Goal: Transaction & Acquisition: Purchase product/service

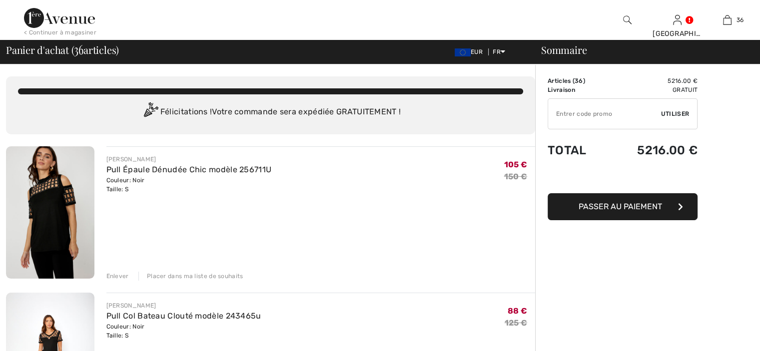
click at [122, 277] on div "Enlever" at bounding box center [117, 276] width 22 height 9
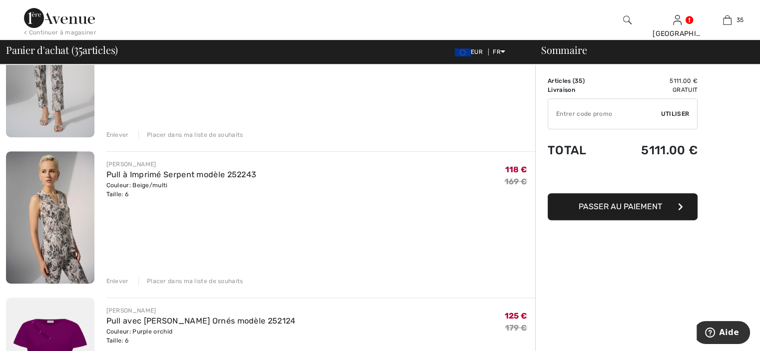
scroll to position [450, 0]
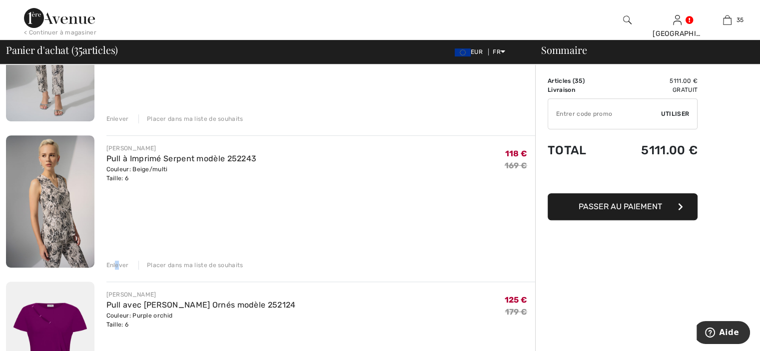
click at [122, 264] on div "Enlever" at bounding box center [117, 265] width 22 height 9
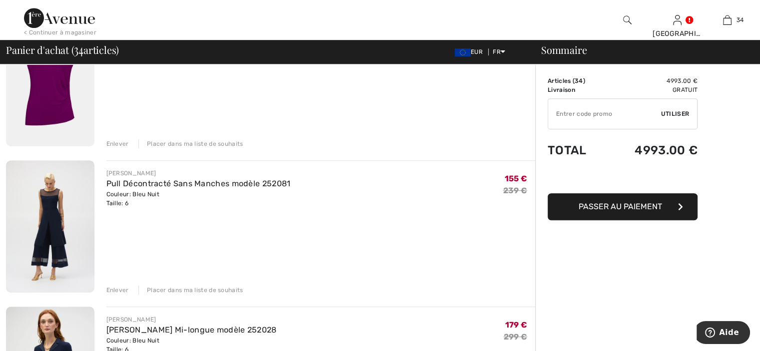
scroll to position [570, 0]
click at [112, 287] on div "Enlever" at bounding box center [117, 291] width 22 height 9
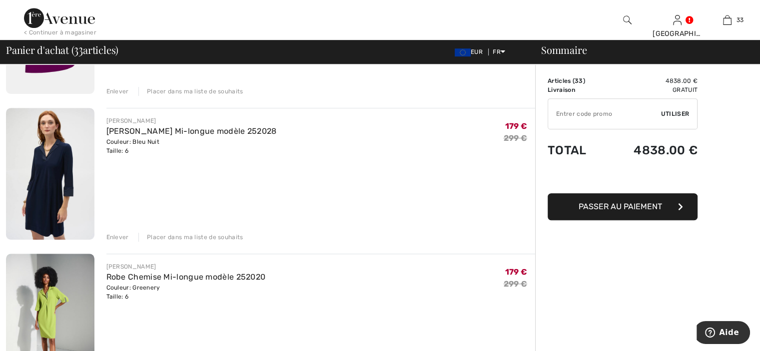
scroll to position [670, 0]
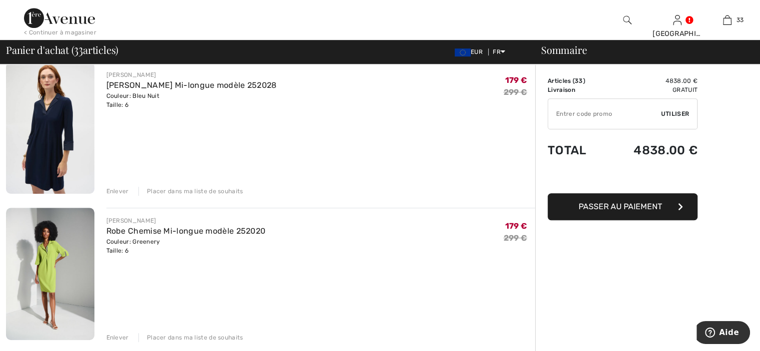
click at [114, 190] on div "Enlever" at bounding box center [117, 191] width 22 height 9
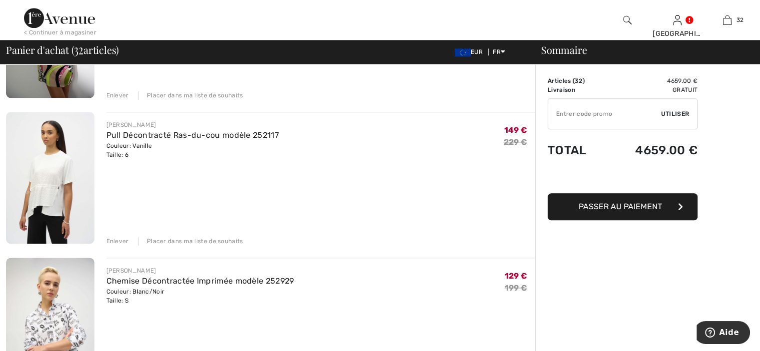
scroll to position [1219, 0]
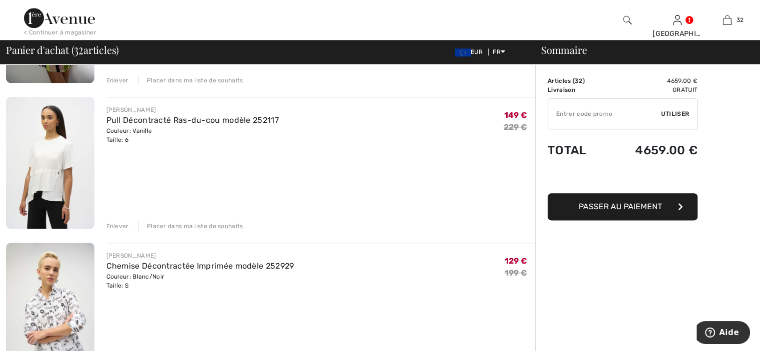
click at [118, 225] on div "Enlever" at bounding box center [117, 226] width 22 height 9
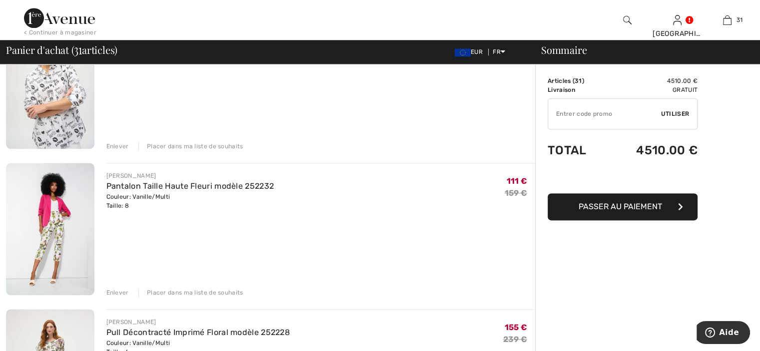
scroll to position [1309, 0]
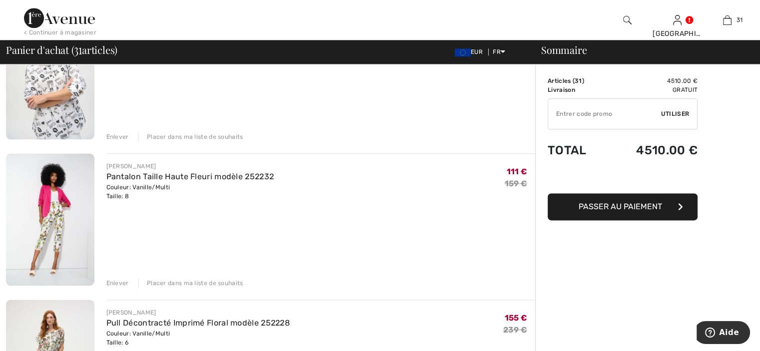
click at [122, 137] on div "Enlever" at bounding box center [117, 136] width 22 height 9
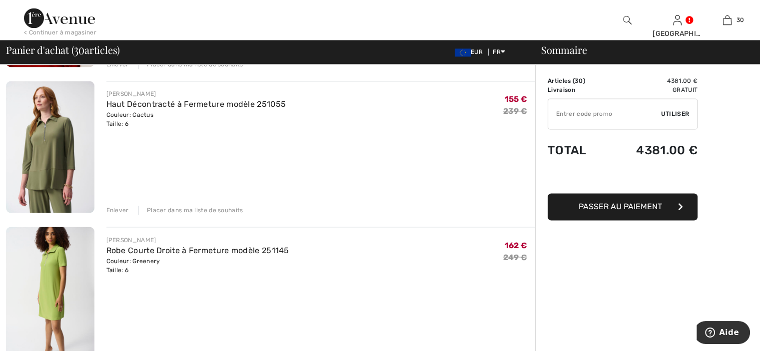
scroll to position [1695, 0]
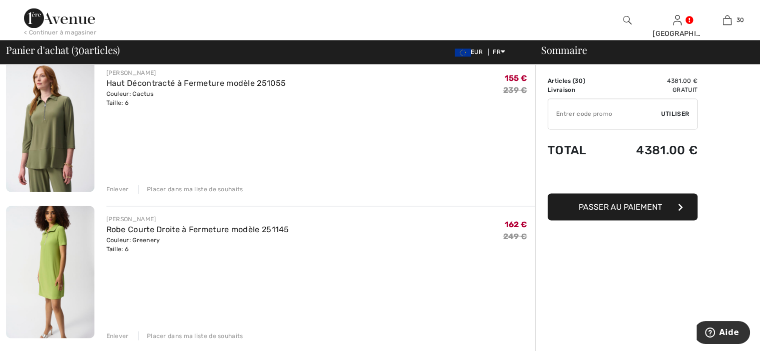
drag, startPoint x: 124, startPoint y: 188, endPoint x: 132, endPoint y: 182, distance: 10.4
click at [125, 187] on div "Enlever" at bounding box center [117, 189] width 22 height 9
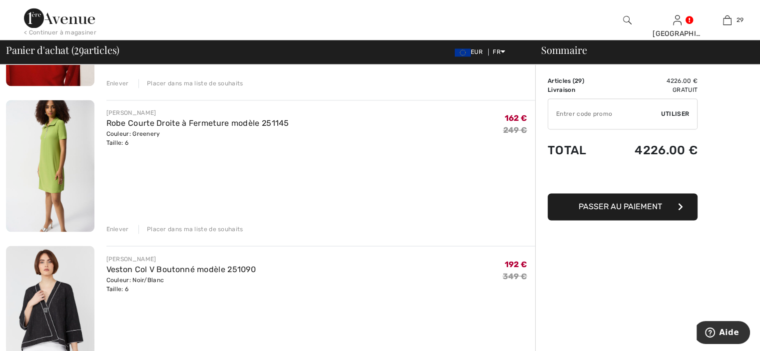
scroll to position [1595, 0]
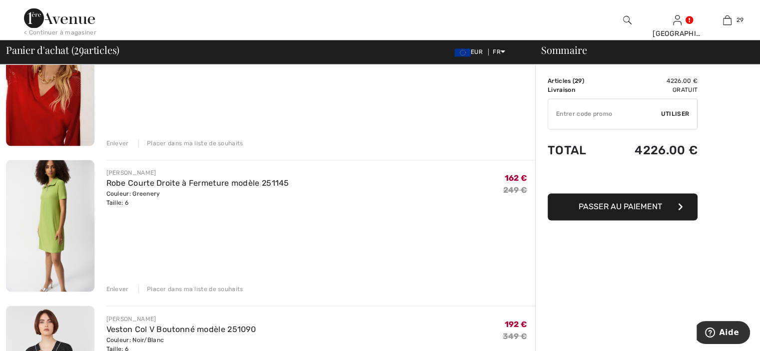
click at [120, 285] on div "Enlever" at bounding box center [117, 289] width 22 height 9
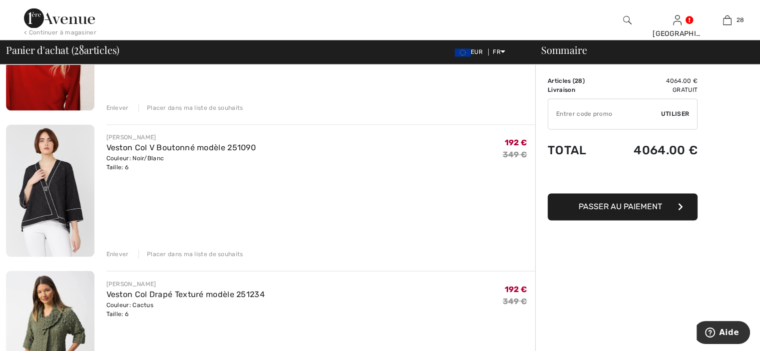
scroll to position [1628, 0]
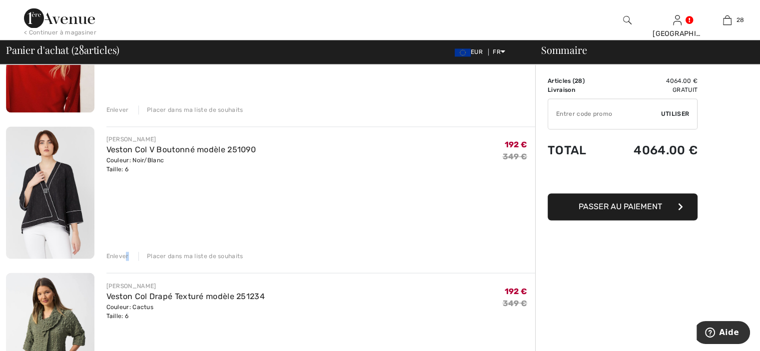
drag, startPoint x: 126, startPoint y: 255, endPoint x: 132, endPoint y: 251, distance: 7.6
click at [128, 253] on div "Enlever Placer dans ma liste de souhaits" at bounding box center [320, 255] width 429 height 11
click at [115, 257] on div "Enlever" at bounding box center [117, 256] width 22 height 9
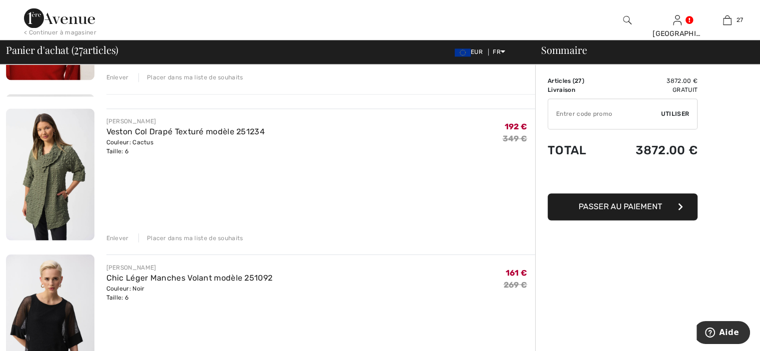
scroll to position [1678, 0]
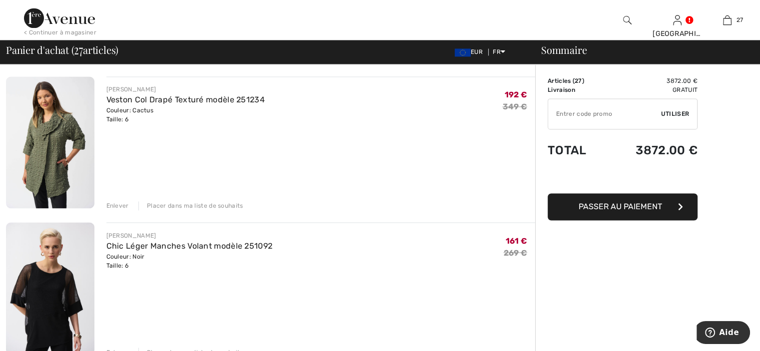
click at [122, 206] on div "Enlever" at bounding box center [117, 205] width 22 height 9
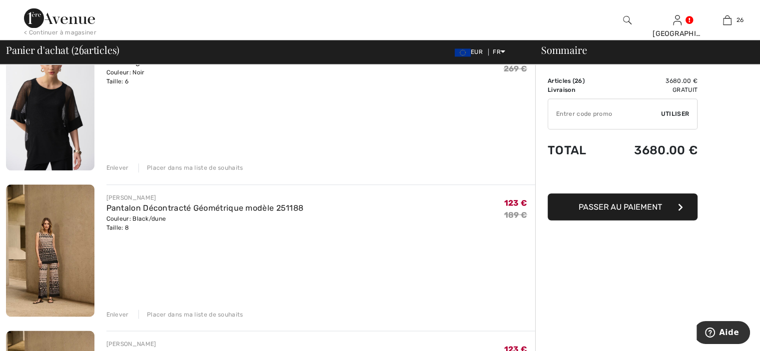
scroll to position [1666, 0]
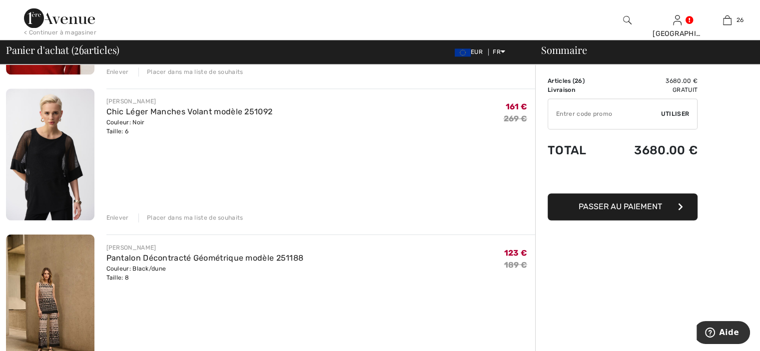
drag, startPoint x: 122, startPoint y: 217, endPoint x: 128, endPoint y: 213, distance: 7.2
click at [122, 217] on div "Enlever" at bounding box center [117, 217] width 22 height 9
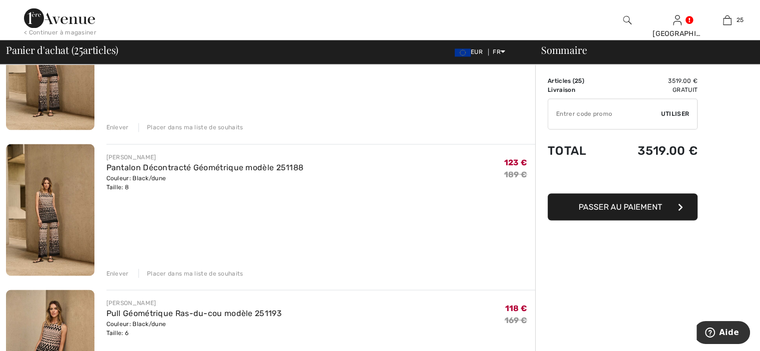
scroll to position [1766, 0]
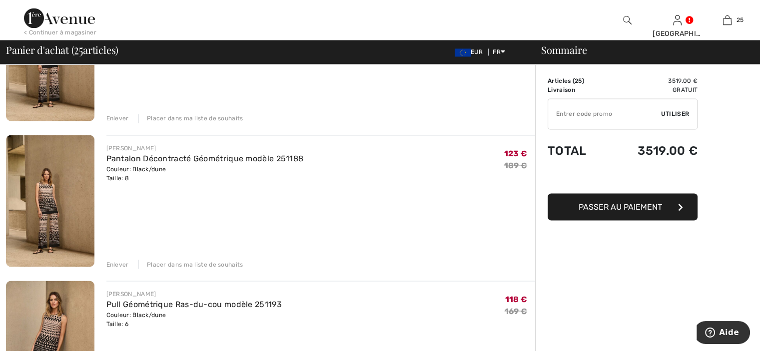
click at [114, 263] on div "Enlever" at bounding box center [117, 264] width 22 height 9
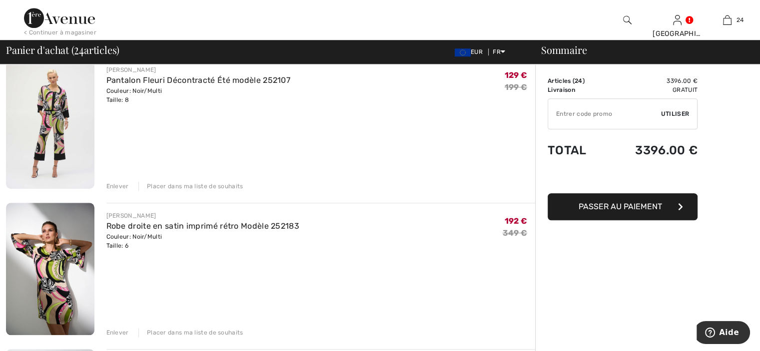
scroll to position [917, 0]
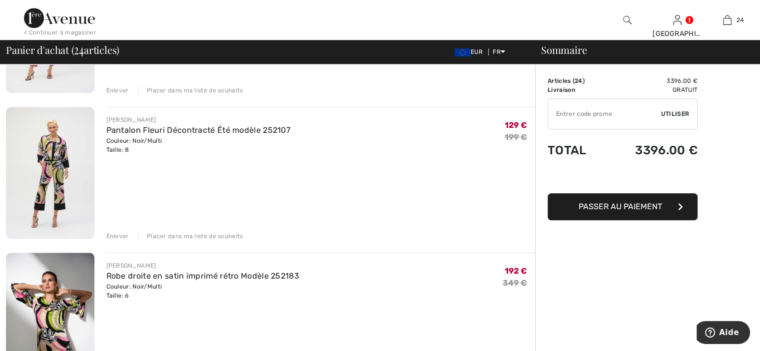
click at [122, 236] on div "Enlever" at bounding box center [117, 236] width 22 height 9
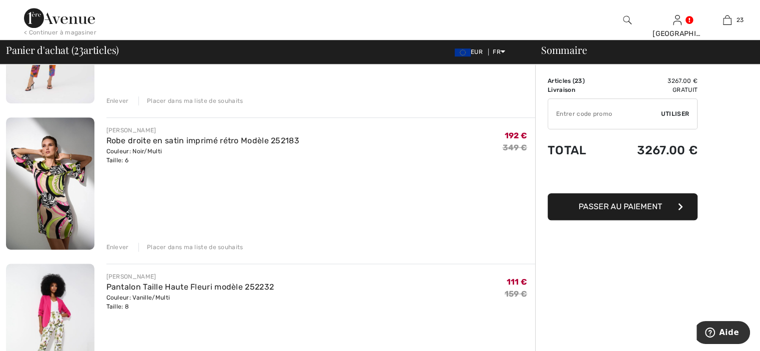
scroll to position [904, 0]
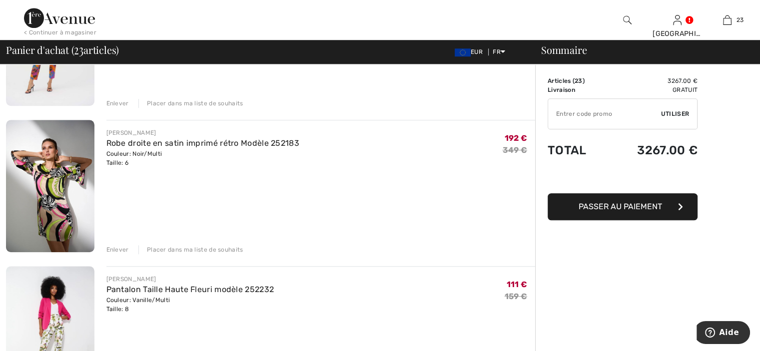
click at [122, 248] on div "Enlever" at bounding box center [117, 249] width 22 height 9
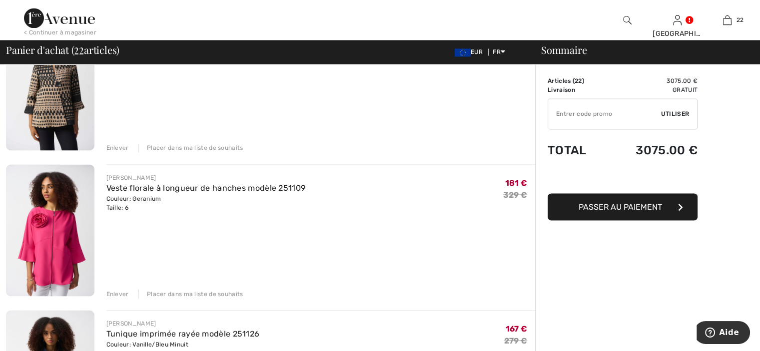
scroll to position [1803, 0]
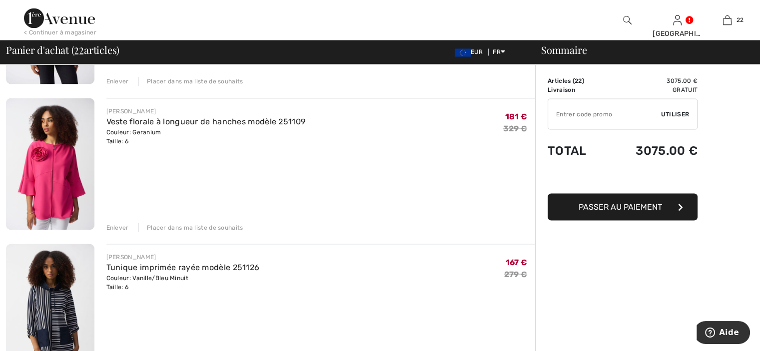
click at [122, 223] on div "Enlever" at bounding box center [117, 227] width 22 height 9
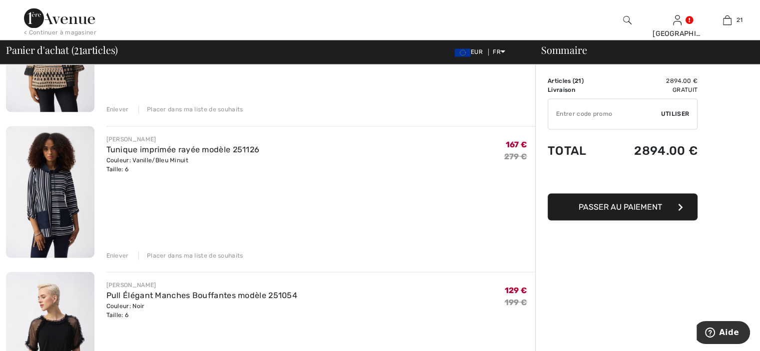
scroll to position [1770, 0]
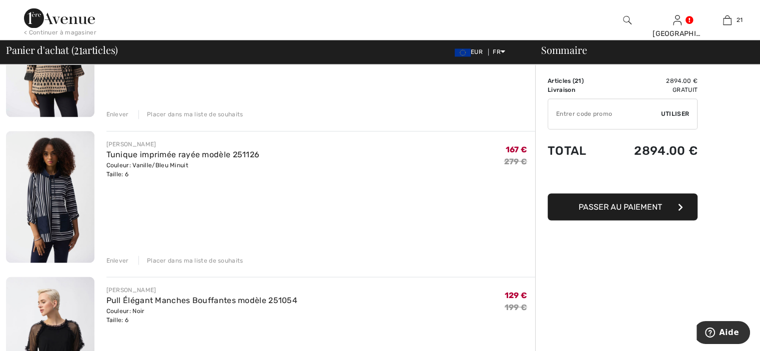
click at [124, 259] on div "Enlever" at bounding box center [117, 260] width 22 height 9
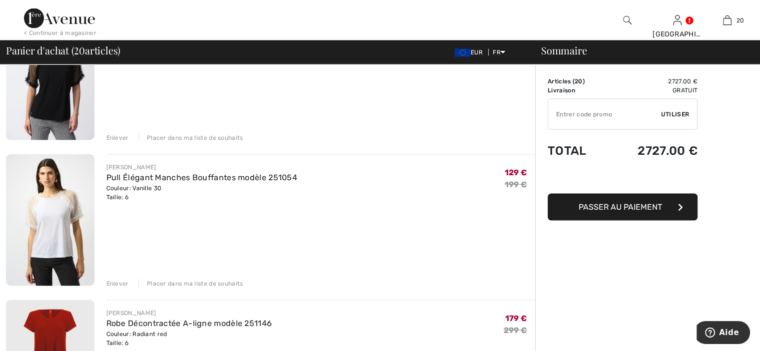
scroll to position [1820, 0]
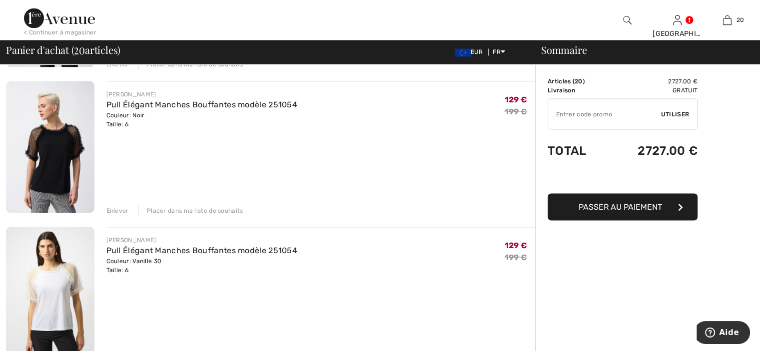
click at [123, 212] on div "Enlever" at bounding box center [117, 210] width 22 height 9
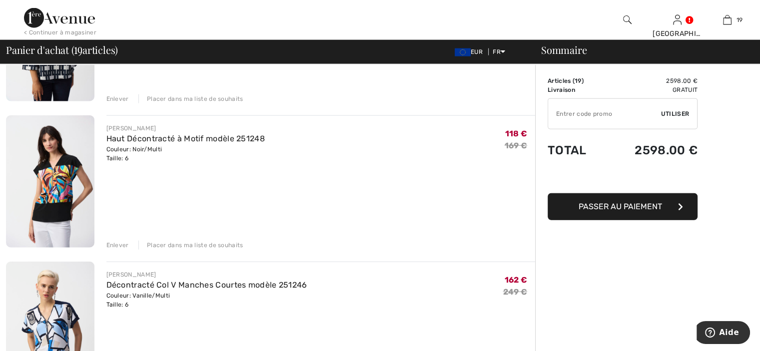
scroll to position [2420, 0]
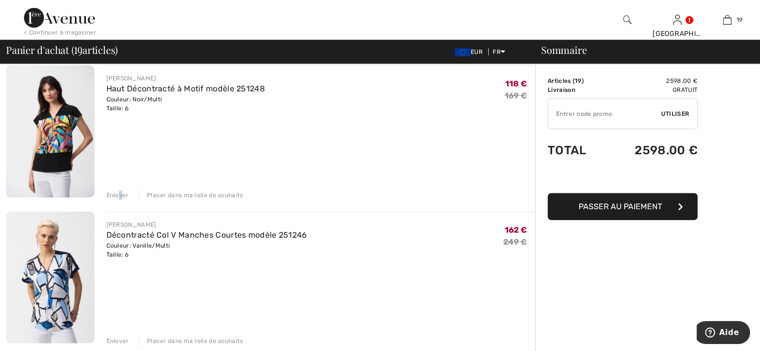
click at [120, 194] on div "Enlever" at bounding box center [117, 195] width 22 height 9
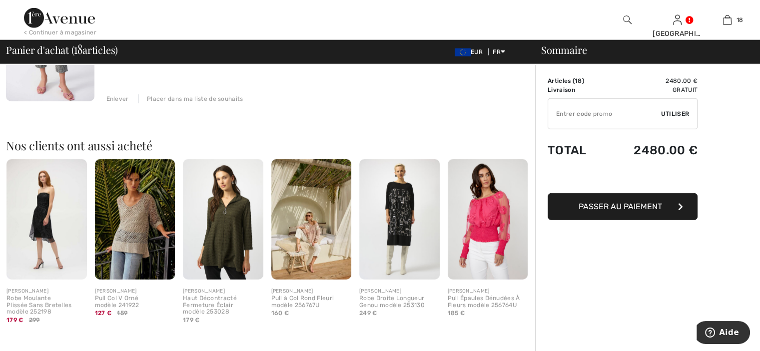
scroll to position [2670, 0]
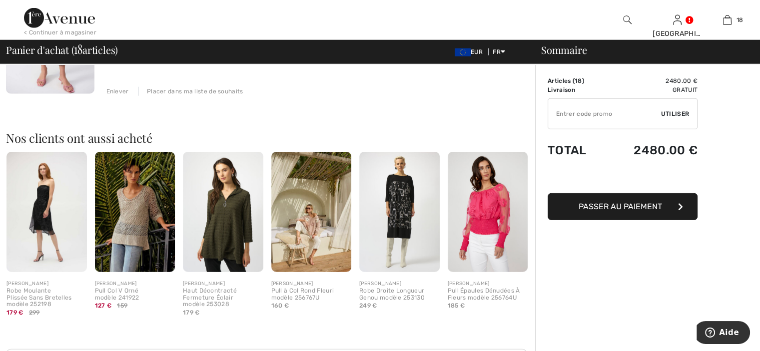
click at [233, 225] on img at bounding box center [223, 212] width 80 height 120
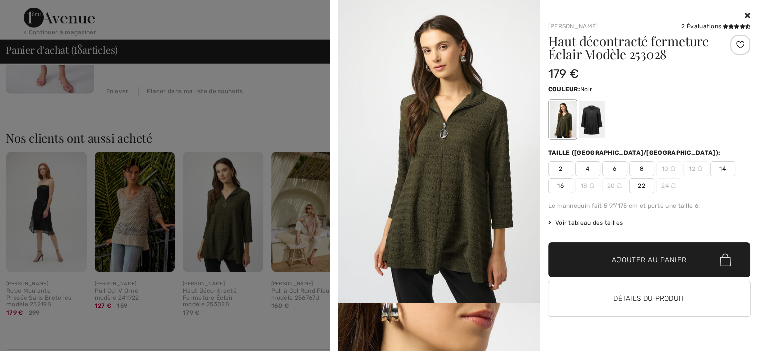
click at [600, 125] on div at bounding box center [591, 119] width 26 height 37
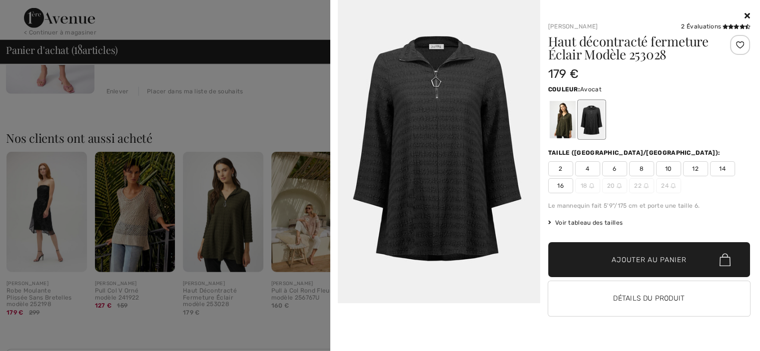
click at [568, 130] on div at bounding box center [562, 119] width 26 height 37
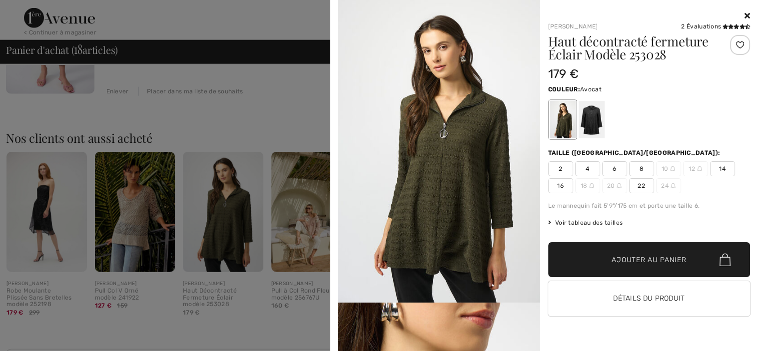
click at [612, 166] on span "6" at bounding box center [614, 168] width 25 height 15
click at [620, 256] on span "Ajouter au panier" at bounding box center [649, 260] width 74 height 10
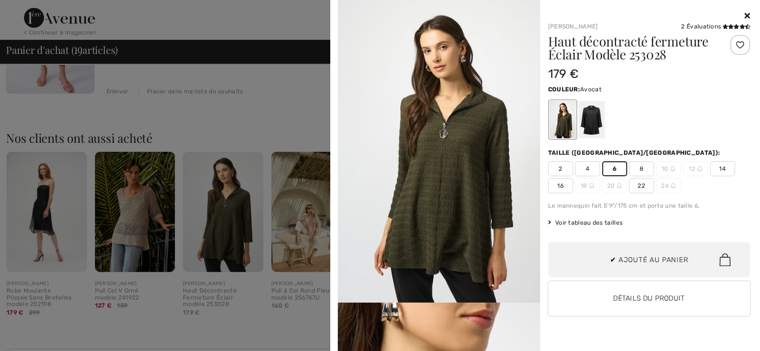
scroll to position [1354, 0]
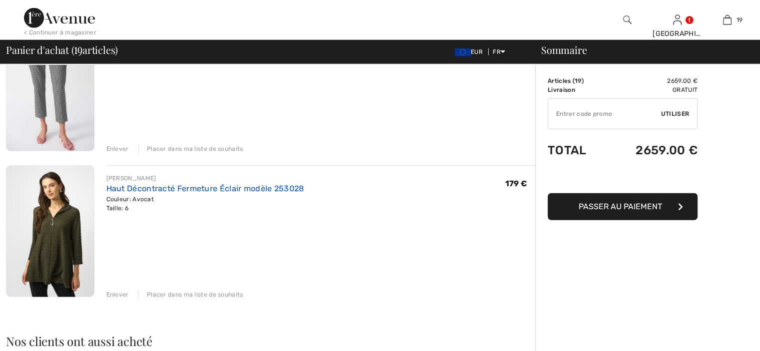
scroll to position [2520, 0]
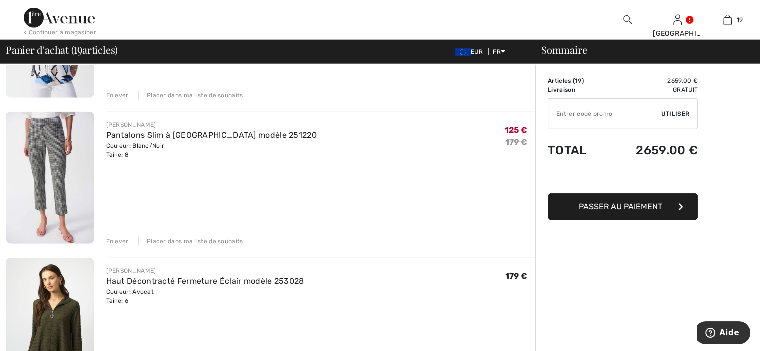
click at [114, 239] on div "Enlever" at bounding box center [117, 241] width 22 height 9
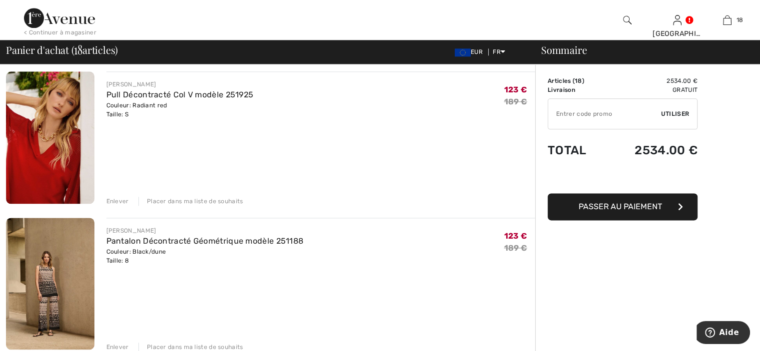
scroll to position [1121, 0]
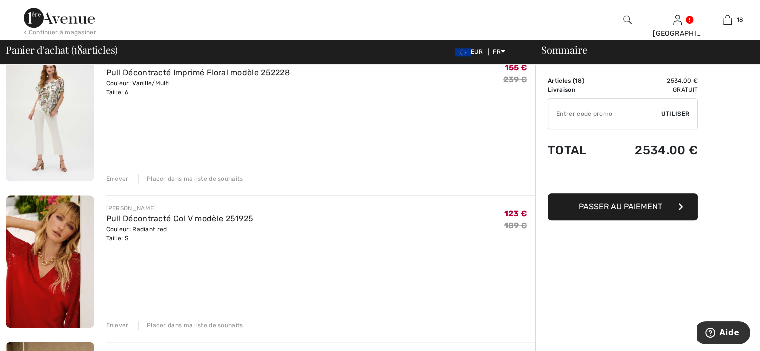
click at [118, 321] on div "Enlever" at bounding box center [117, 325] width 22 height 9
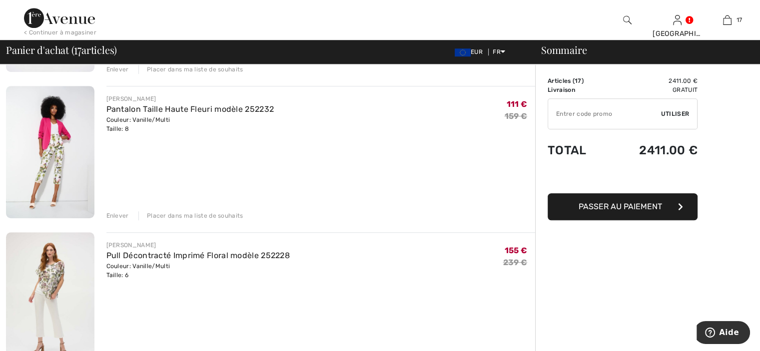
scroll to position [921, 0]
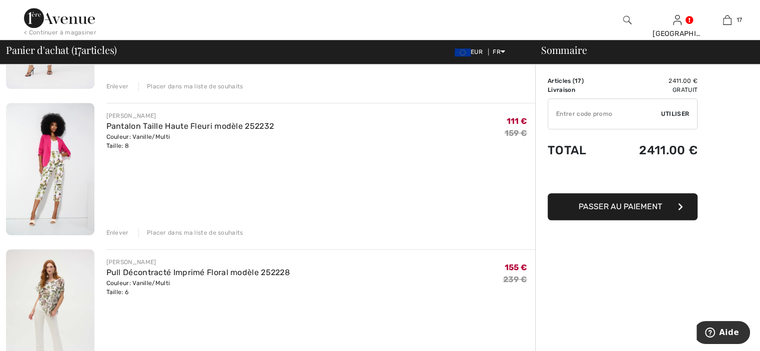
click at [124, 231] on div "Enlever" at bounding box center [117, 232] width 22 height 9
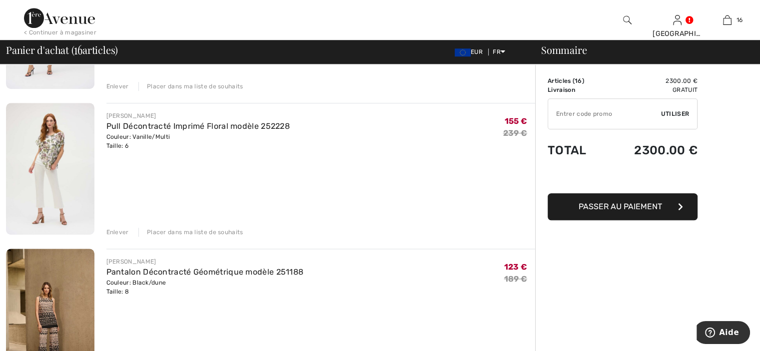
click at [121, 235] on div "Enlever" at bounding box center [117, 232] width 22 height 9
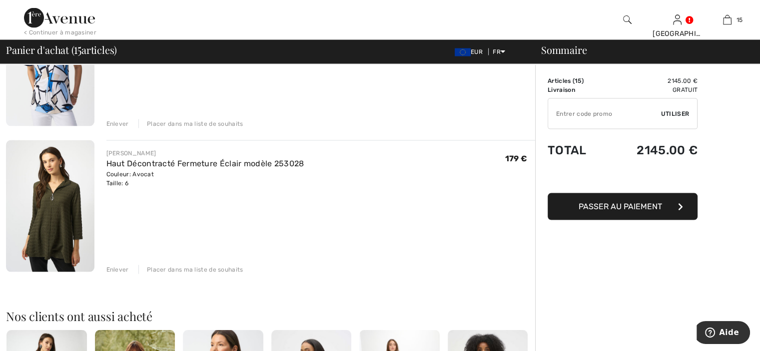
scroll to position [2049, 0]
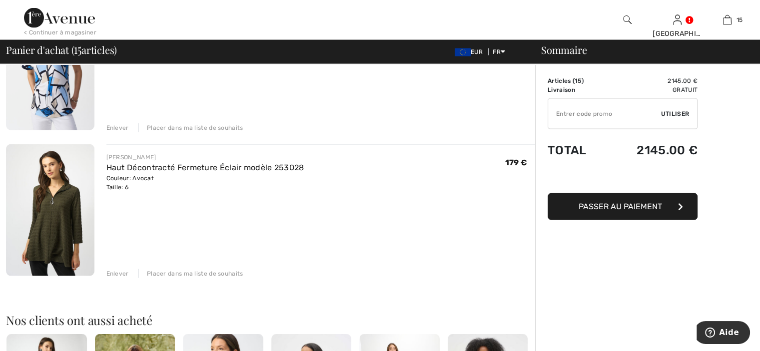
click at [110, 274] on div "Enlever" at bounding box center [117, 273] width 22 height 9
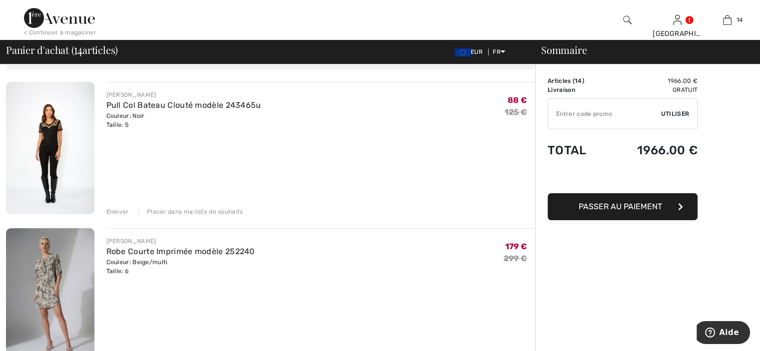
scroll to position [0, 0]
